Goal: Task Accomplishment & Management: Manage account settings

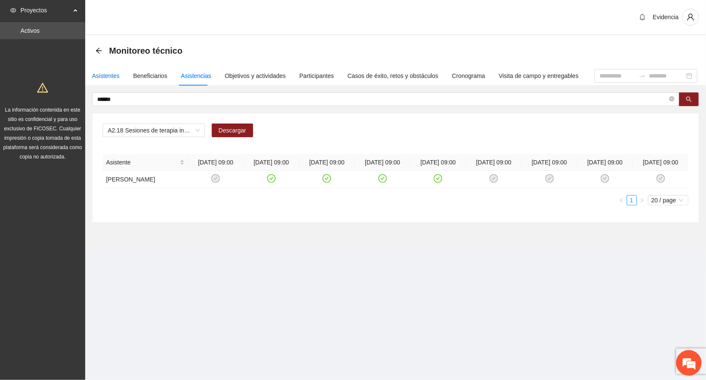
click at [105, 72] on div "Asistentes" at bounding box center [106, 75] width 28 height 9
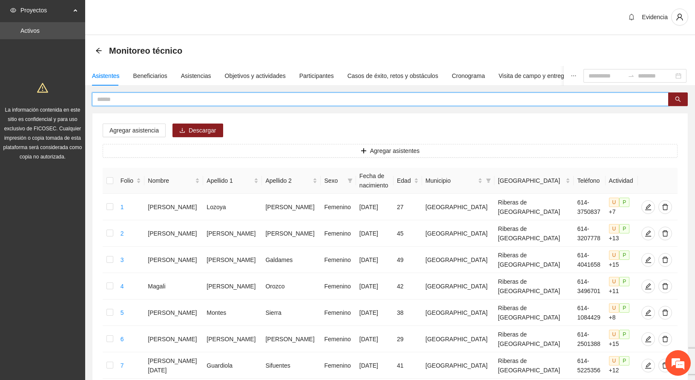
click at [133, 99] on input "text" at bounding box center [377, 99] width 560 height 9
type input "*****"
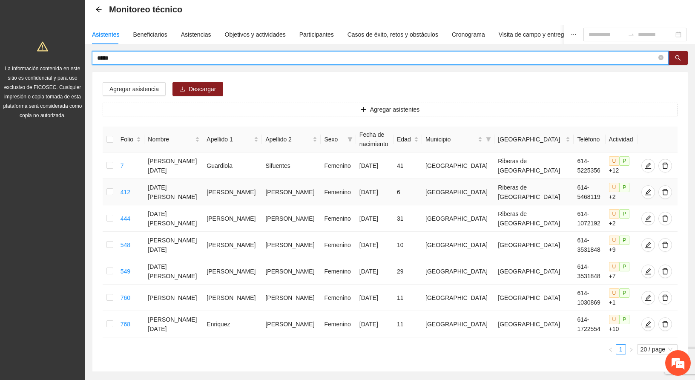
scroll to position [64, 0]
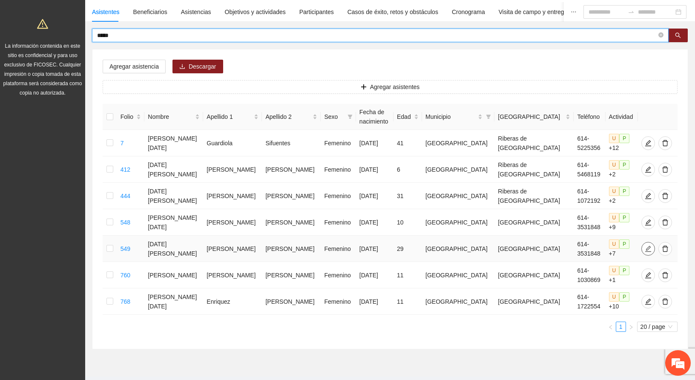
click at [645, 250] on icon "edit" at bounding box center [648, 248] width 6 height 6
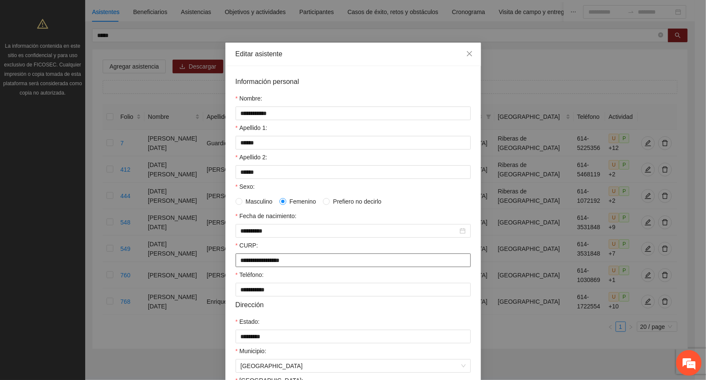
drag, startPoint x: 311, startPoint y: 265, endPoint x: 147, endPoint y: 251, distance: 164.1
click at [147, 251] on div "**********" at bounding box center [353, 190] width 706 height 380
click at [544, 52] on div "**********" at bounding box center [353, 190] width 706 height 380
click at [468, 52] on span "Close" at bounding box center [469, 54] width 23 height 23
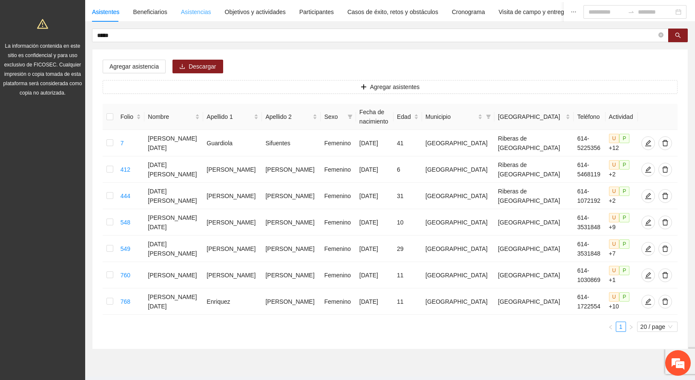
click at [194, 6] on div "Asistencias" at bounding box center [196, 12] width 30 height 20
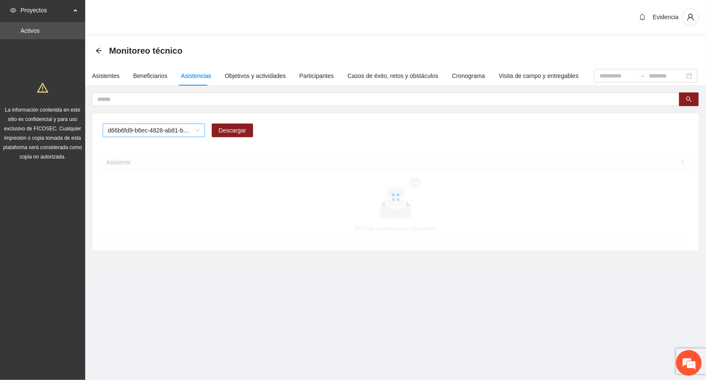
click at [199, 131] on span "d66b6fd9-b6ec-4828-ab81-b45f232f7914" at bounding box center [154, 130] width 92 height 13
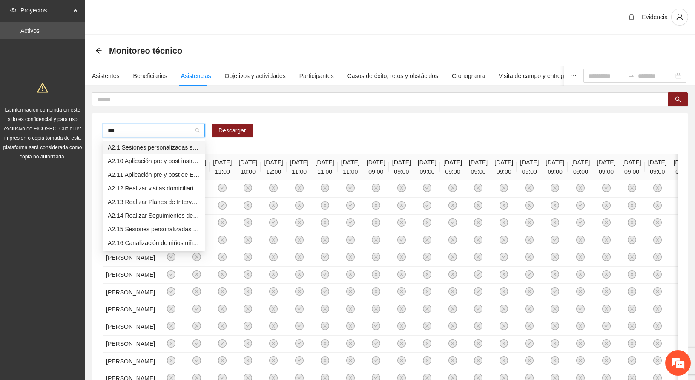
type input "****"
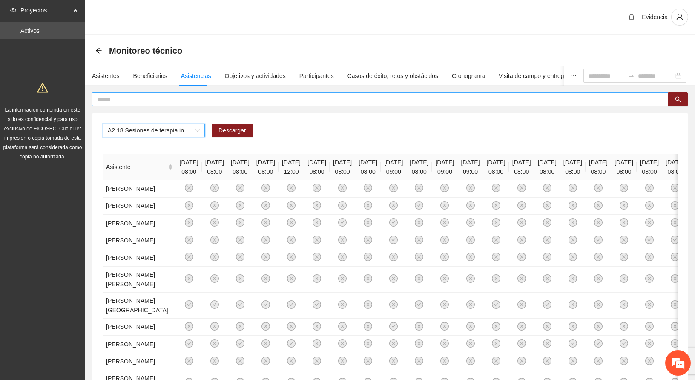
click at [164, 99] on input "text" at bounding box center [377, 99] width 560 height 9
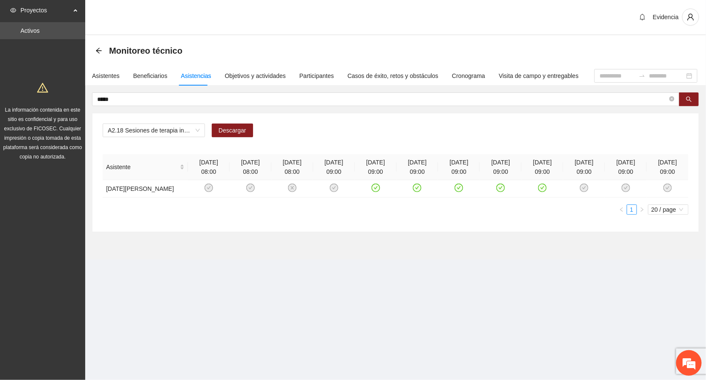
click at [536, 359] on section "Proyectos Activos La información contenida en este sitio es confidencial y para…" at bounding box center [353, 190] width 706 height 380
drag, startPoint x: 216, startPoint y: 312, endPoint x: 361, endPoint y: 90, distance: 265.0
click at [221, 309] on section "Proyectos Activos La información contenida en este sitio es confidencial y para…" at bounding box center [353, 190] width 706 height 380
click at [478, 22] on div "Evidencia" at bounding box center [395, 17] width 621 height 35
click at [485, 4] on div "Evidencia" at bounding box center [395, 17] width 621 height 35
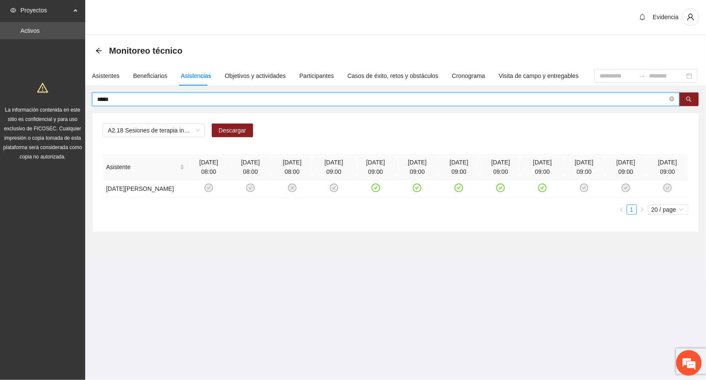
drag, startPoint x: 39, startPoint y: 73, endPoint x: 35, endPoint y: 72, distance: 4.4
click at [35, 72] on section "Proyectos Activos La información contenida en este sitio es confidencial y para…" at bounding box center [353, 190] width 706 height 380
type input "*******"
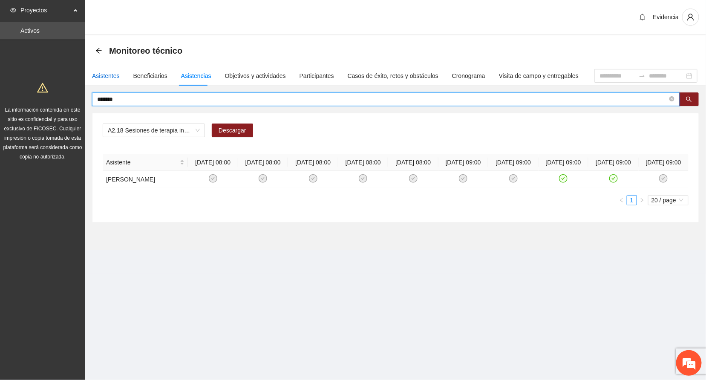
click at [105, 74] on div "Asistentes" at bounding box center [106, 75] width 28 height 9
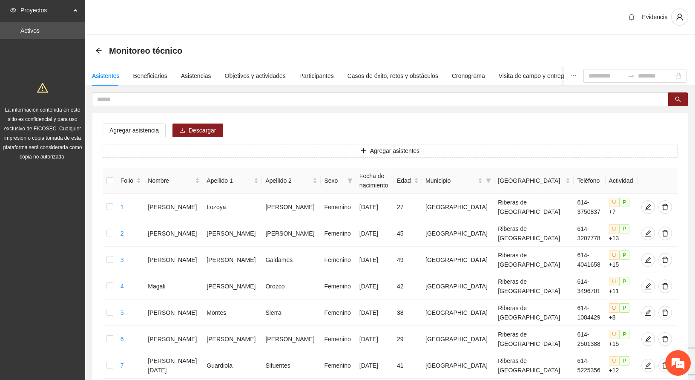
click at [288, 25] on div "Evidencia" at bounding box center [390, 17] width 610 height 35
click at [252, 20] on div "Evidencia" at bounding box center [390, 17] width 610 height 35
click at [117, 101] on input "text" at bounding box center [377, 99] width 560 height 9
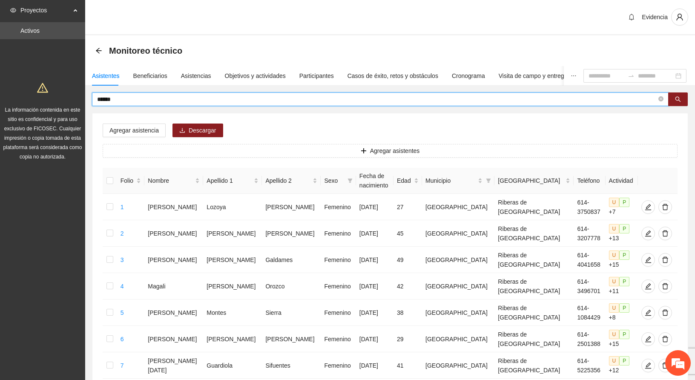
type input "******"
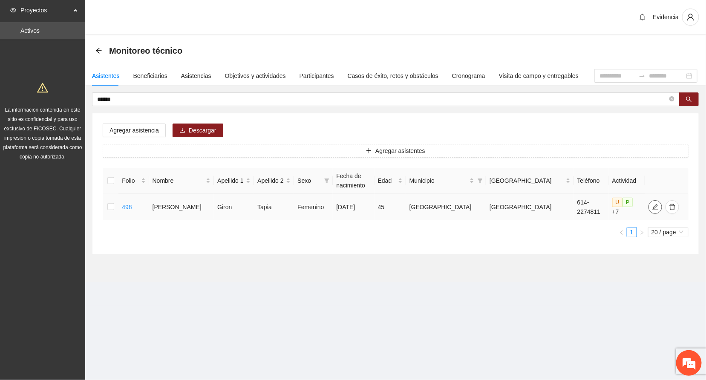
click at [649, 204] on span "edit" at bounding box center [655, 207] width 13 height 7
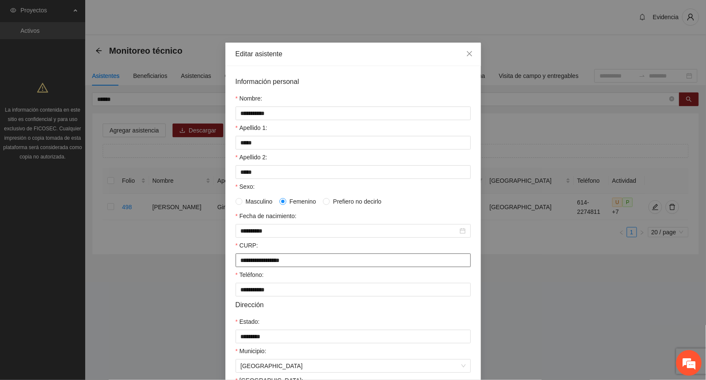
drag, startPoint x: 305, startPoint y: 264, endPoint x: 214, endPoint y: 263, distance: 90.7
click at [214, 263] on div "**********" at bounding box center [353, 190] width 706 height 380
click at [466, 55] on icon "close" at bounding box center [469, 53] width 7 height 7
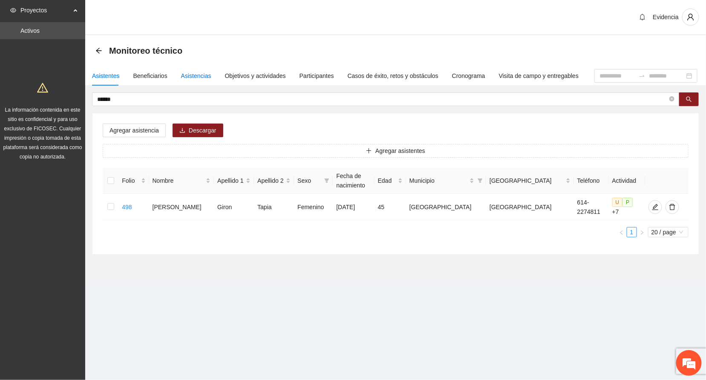
click at [197, 72] on div "Asistencias" at bounding box center [196, 75] width 30 height 9
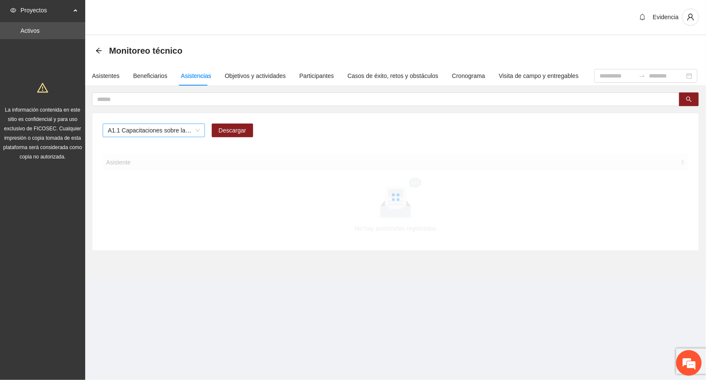
click at [195, 130] on span "A1.1 Capacitaciones sobre la metodología de funcionamiento familiar a promotora…" at bounding box center [154, 130] width 92 height 13
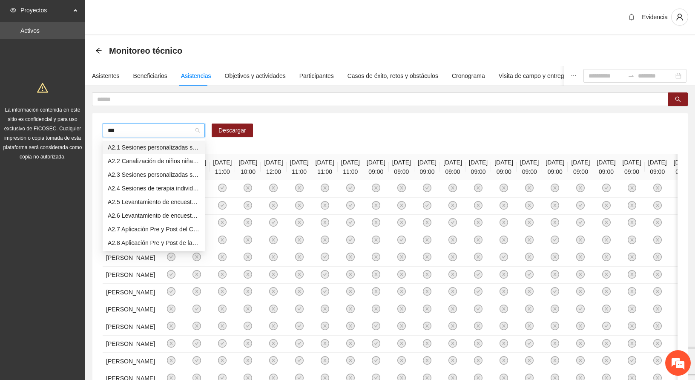
type input "****"
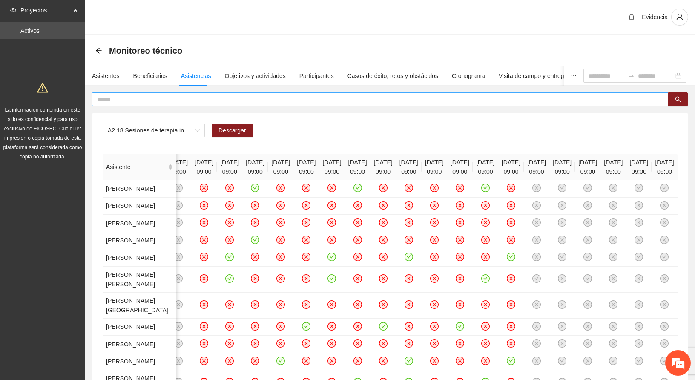
click at [138, 98] on input "text" at bounding box center [377, 99] width 560 height 9
type input "*****"
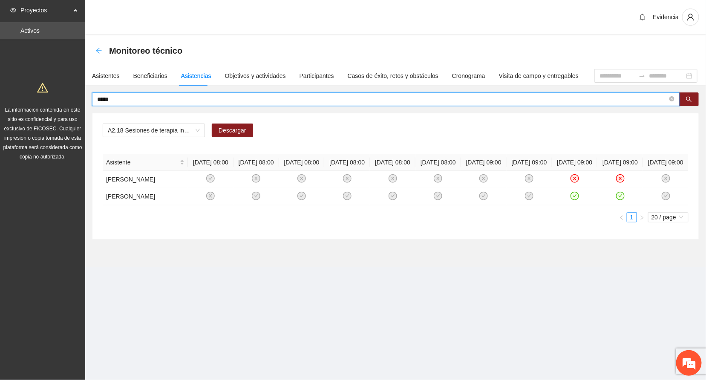
click at [96, 49] on icon "arrow-left" at bounding box center [98, 50] width 7 height 7
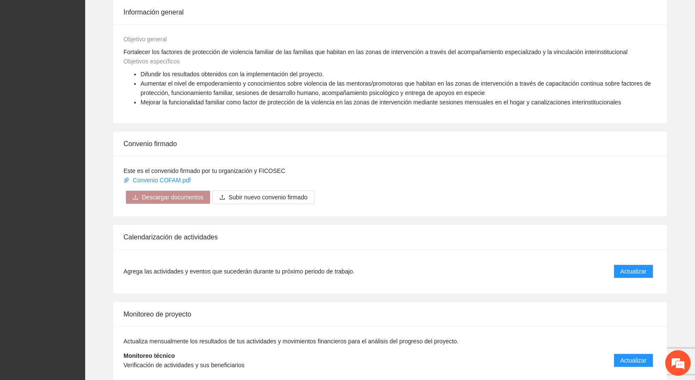
scroll to position [606, 0]
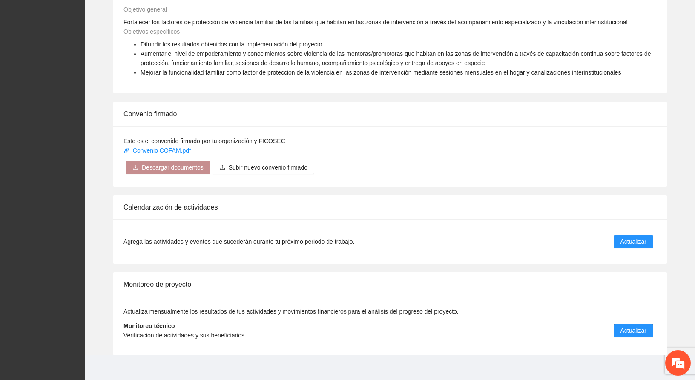
click at [637, 326] on span "Actualizar" at bounding box center [634, 330] width 26 height 9
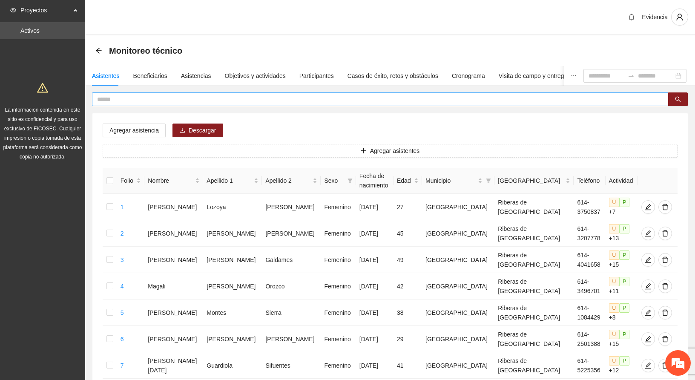
click at [119, 98] on input "text" at bounding box center [377, 99] width 560 height 9
type input "*******"
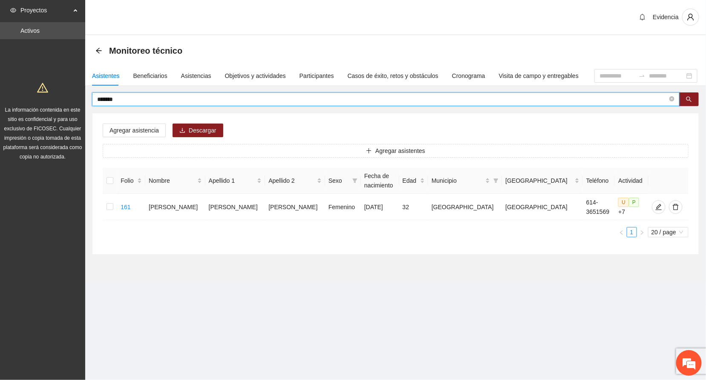
drag, startPoint x: 137, startPoint y: 101, endPoint x: 56, endPoint y: 91, distance: 81.1
click at [56, 91] on section "Proyectos Activos La información contenida en este sitio es confidencial y para…" at bounding box center [353, 190] width 706 height 380
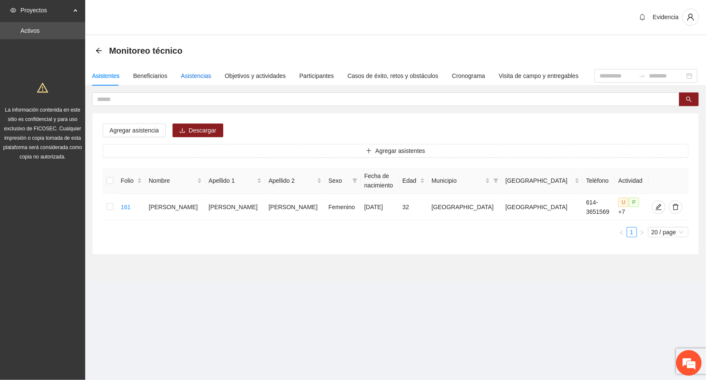
click at [197, 75] on div "Asistencias" at bounding box center [196, 75] width 30 height 9
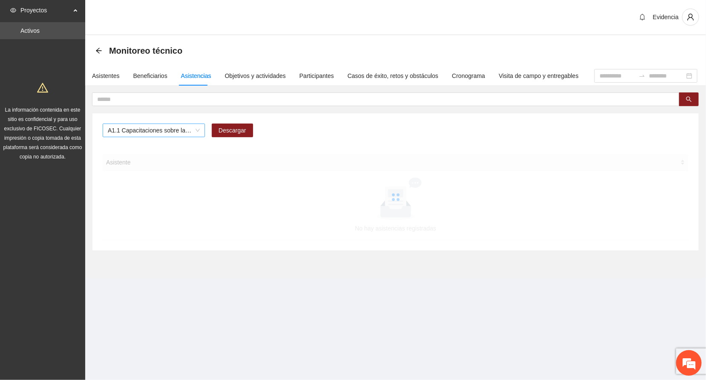
click at [155, 129] on span "A1.1 Capacitaciones sobre la metodología de funcionamiento familiar a promotora…" at bounding box center [154, 130] width 92 height 13
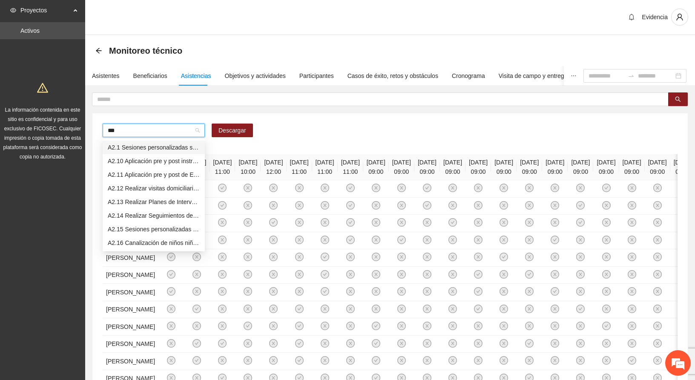
type input "****"
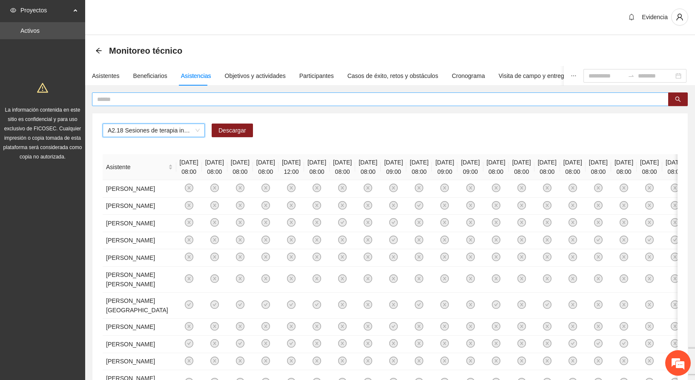
click at [133, 99] on input "text" at bounding box center [377, 99] width 560 height 9
paste input "*******"
type input "*******"
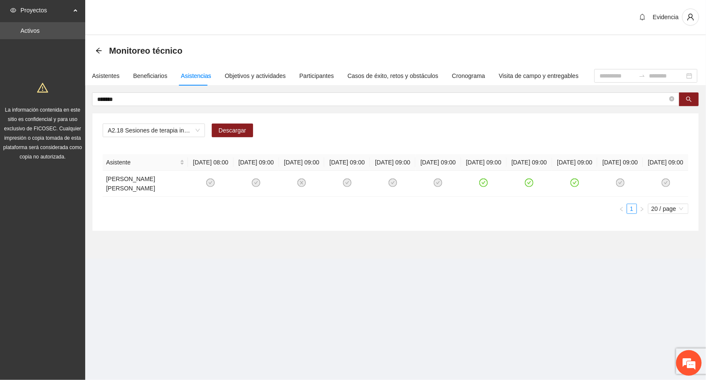
click at [552, 23] on div "Evidencia" at bounding box center [395, 17] width 621 height 35
click at [551, 17] on div "Evidencia" at bounding box center [395, 17] width 621 height 35
drag, startPoint x: 515, startPoint y: 17, endPoint x: 493, endPoint y: 12, distance: 22.8
click at [515, 17] on div "Evidencia" at bounding box center [395, 17] width 621 height 35
click at [346, 12] on div "Evidencia" at bounding box center [395, 17] width 621 height 35
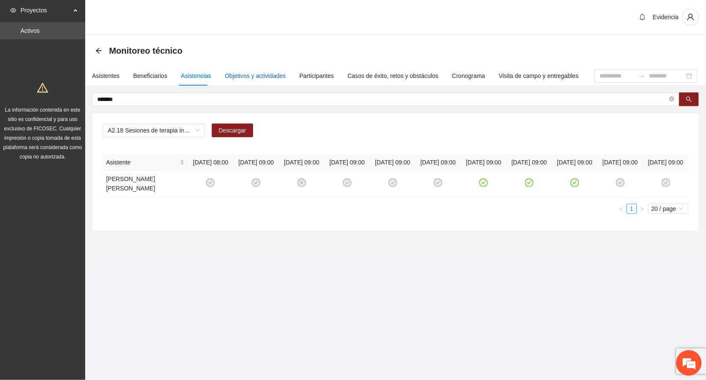
click at [248, 79] on div "Objetivos y actividades" at bounding box center [255, 75] width 61 height 9
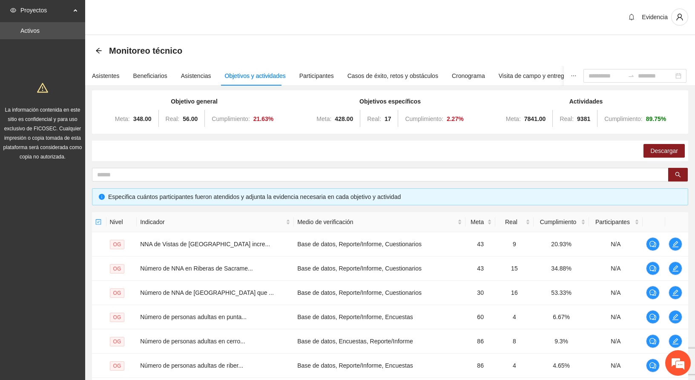
click at [446, 17] on div "Evidencia" at bounding box center [390, 17] width 610 height 35
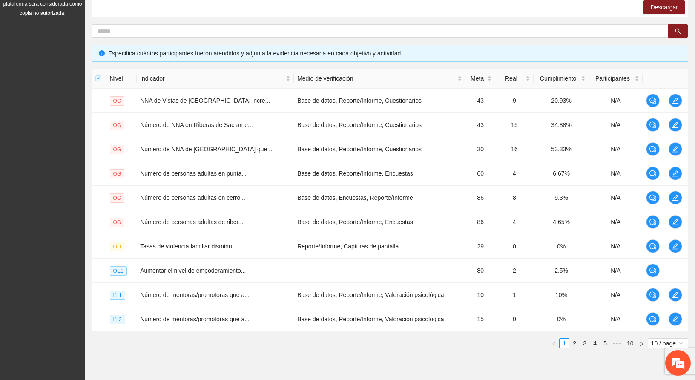
scroll to position [179, 0]
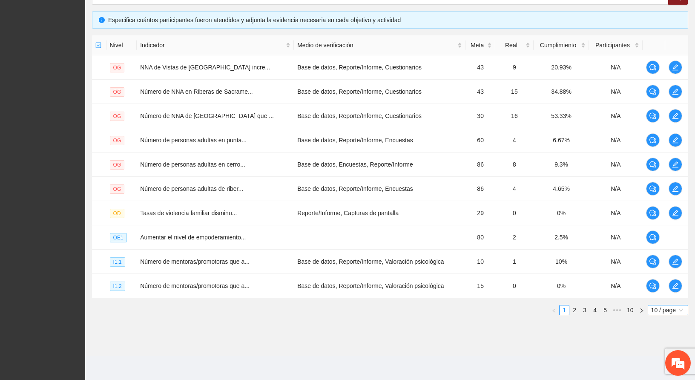
click at [665, 308] on span "10 / page" at bounding box center [668, 309] width 34 height 9
click at [654, 365] on div "100 / page" at bounding box center [668, 366] width 31 height 9
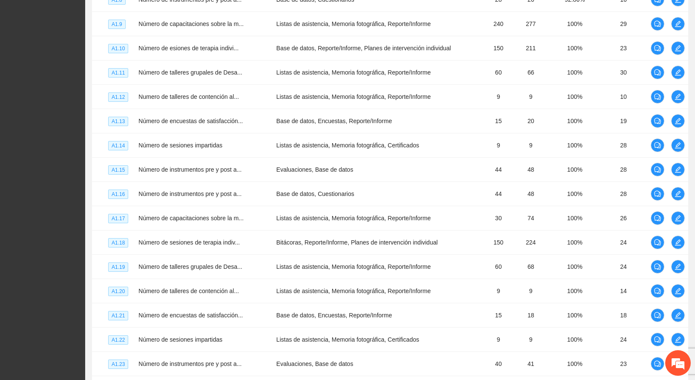
scroll to position [774, 0]
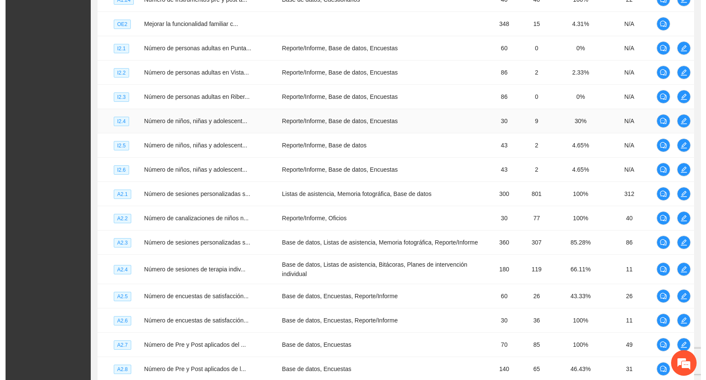
scroll to position [1221, 0]
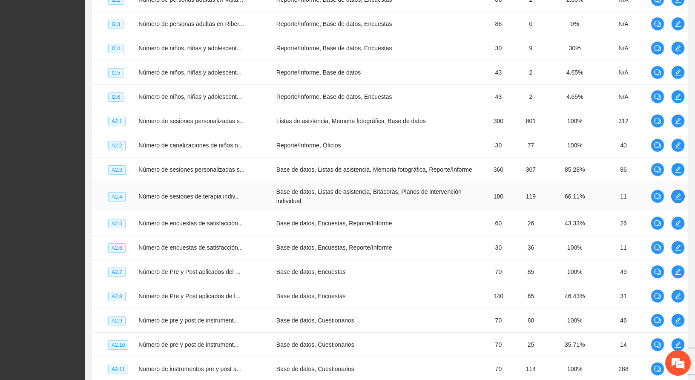
click at [675, 199] on icon "edit" at bounding box center [678, 196] width 7 height 7
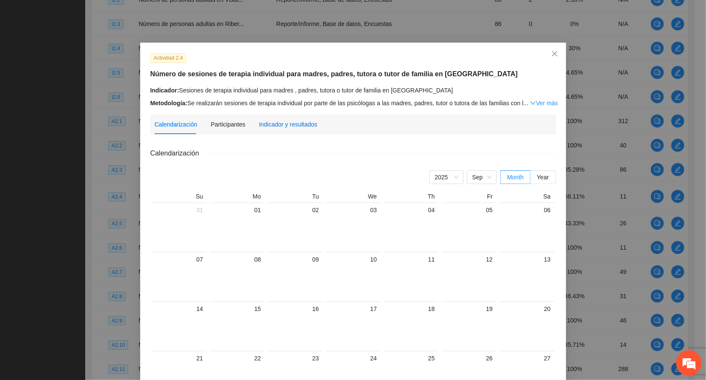
click at [284, 124] on div "Indicador y resultados" at bounding box center [288, 124] width 58 height 9
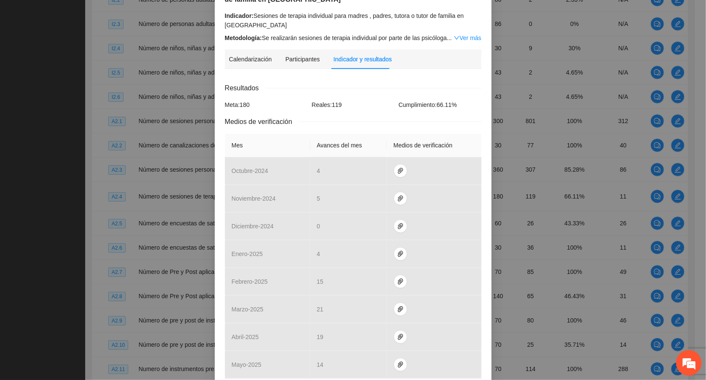
scroll to position [192, 0]
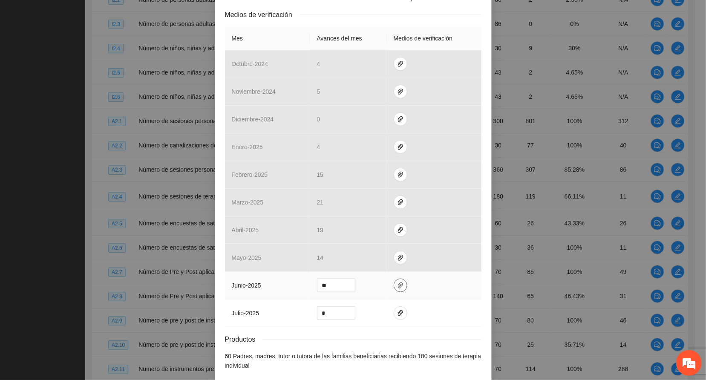
click at [397, 289] on icon "paper-clip" at bounding box center [400, 285] width 7 height 7
click at [397, 316] on icon "paper-clip" at bounding box center [400, 313] width 7 height 7
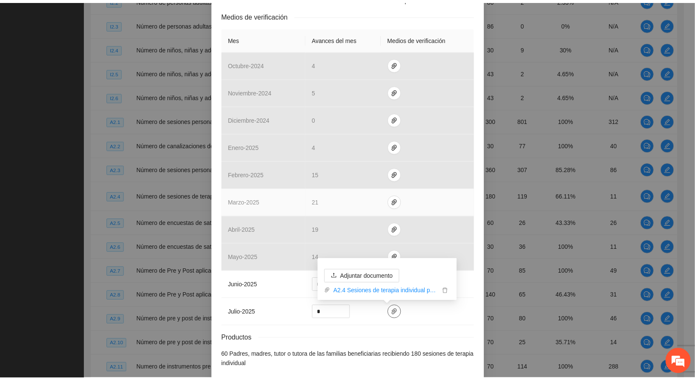
scroll to position [0, 0]
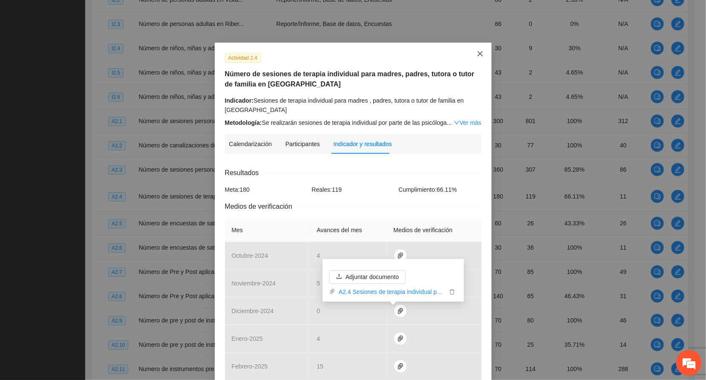
click at [477, 52] on icon "close" at bounding box center [480, 53] width 7 height 7
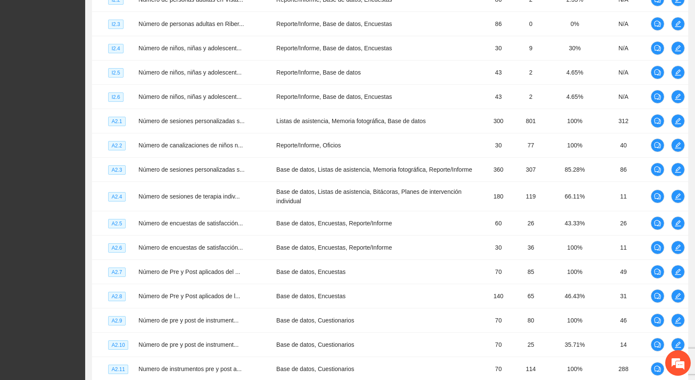
click at [32, 106] on div "Proyectos Activos La información contenida en este sitio es confidencial y para…" at bounding box center [42, 124] width 85 height 2690
click at [20, 148] on div "Proyectos Activos La información contenida en este sitio es confidencial y para…" at bounding box center [42, 124] width 85 height 2690
click at [40, 213] on div "Proyectos Activos La información contenida en este sitio es confidencial y para…" at bounding box center [42, 124] width 85 height 2690
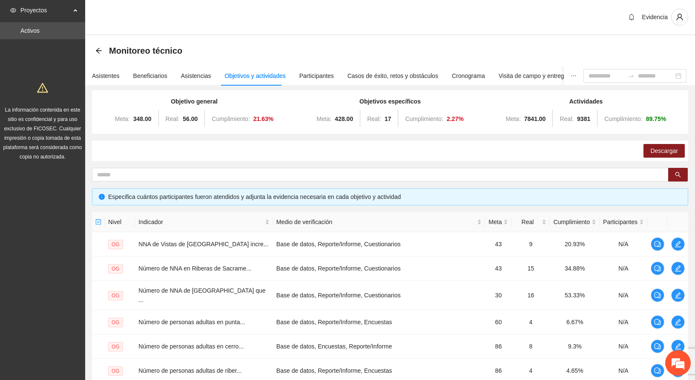
click at [222, 26] on div "Evidencia" at bounding box center [390, 17] width 610 height 35
click at [272, 8] on div "Evidencia" at bounding box center [390, 17] width 610 height 35
click at [555, 22] on div "Evidencia" at bounding box center [390, 17] width 610 height 35
click at [369, 18] on div "Evidencia" at bounding box center [390, 17] width 610 height 35
click at [199, 28] on div "Evidencia" at bounding box center [390, 17] width 610 height 35
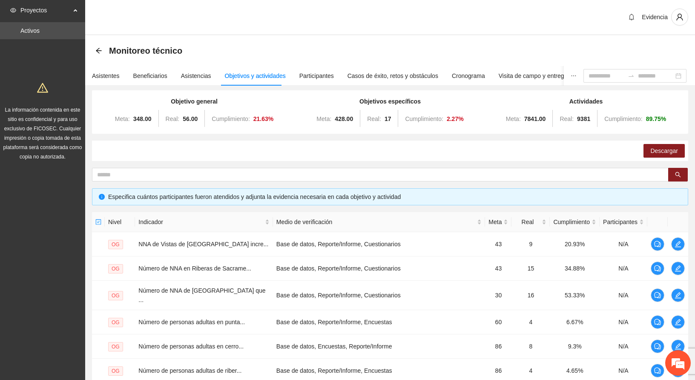
click at [216, 6] on div "Evidencia" at bounding box center [390, 17] width 610 height 35
click at [227, 17] on div "Evidencia" at bounding box center [390, 17] width 610 height 35
